Goal: Information Seeking & Learning: Check status

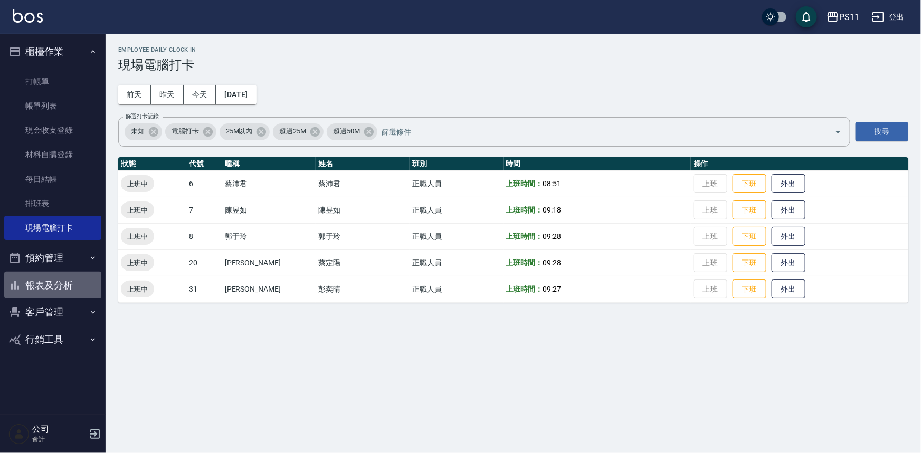
click at [66, 285] on button "報表及分析" at bounding box center [52, 285] width 97 height 27
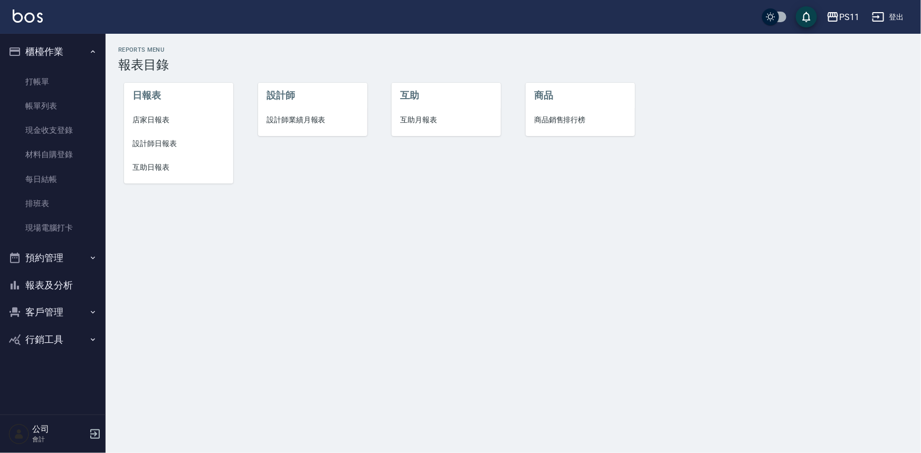
click at [160, 142] on span "設計師日報表" at bounding box center [178, 143] width 92 height 11
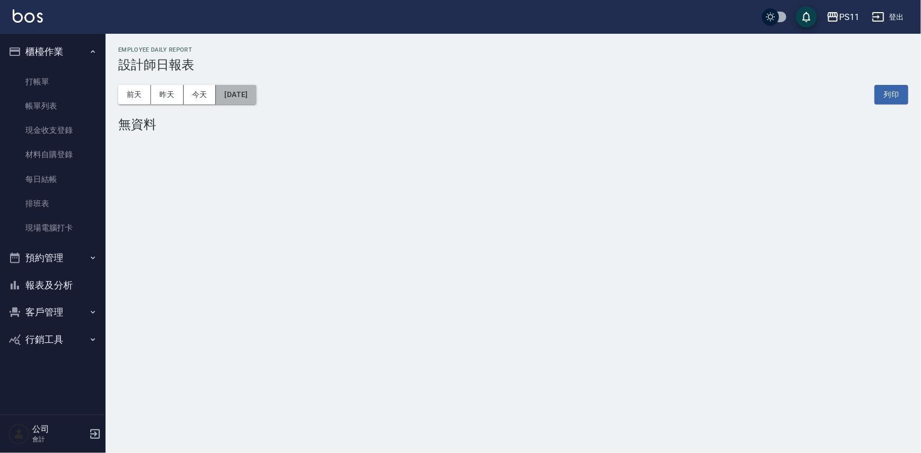
click at [222, 102] on button "[DATE]" at bounding box center [236, 95] width 40 height 20
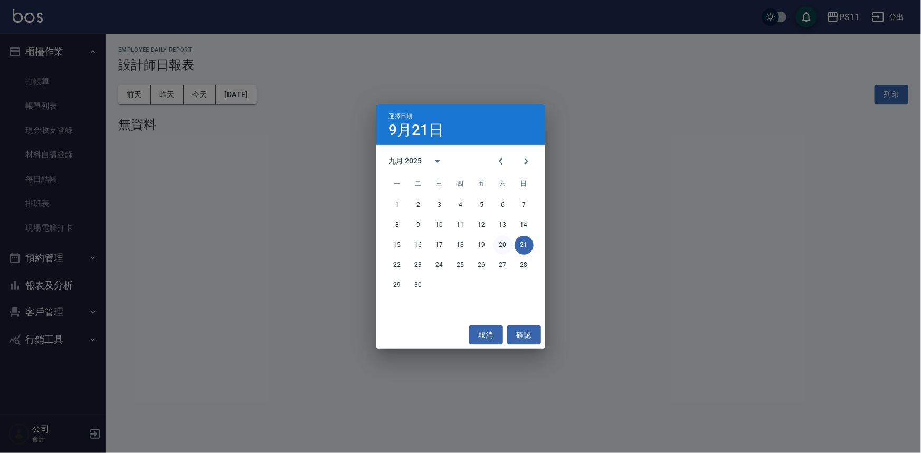
click at [501, 249] on button "20" at bounding box center [502, 245] width 19 height 19
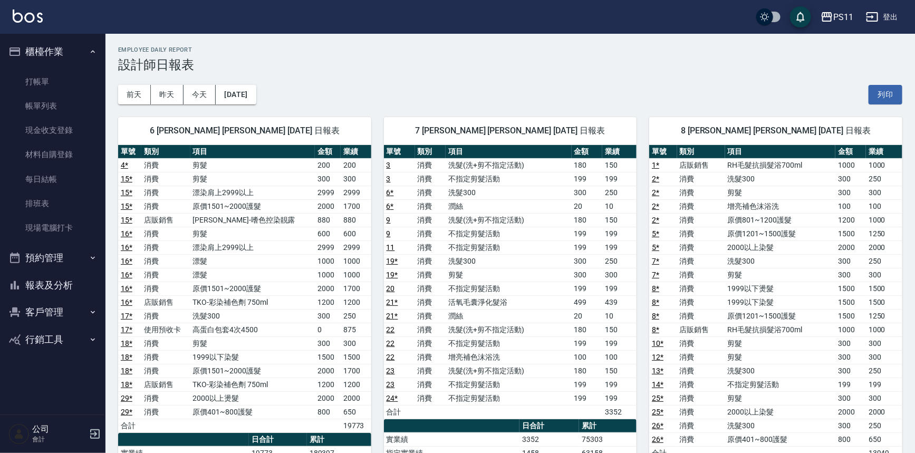
click at [665, 243] on td "5 *" at bounding box center [662, 248] width 27 height 14
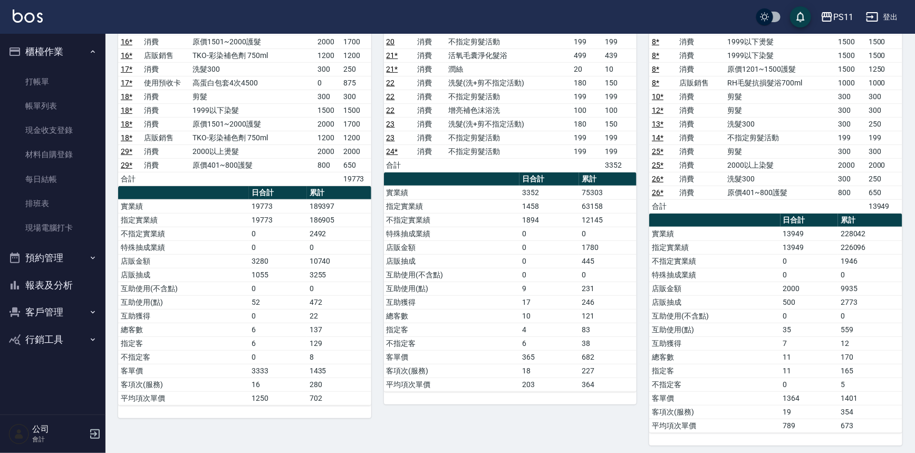
scroll to position [249, 0]
